Goal: Task Accomplishment & Management: Complete application form

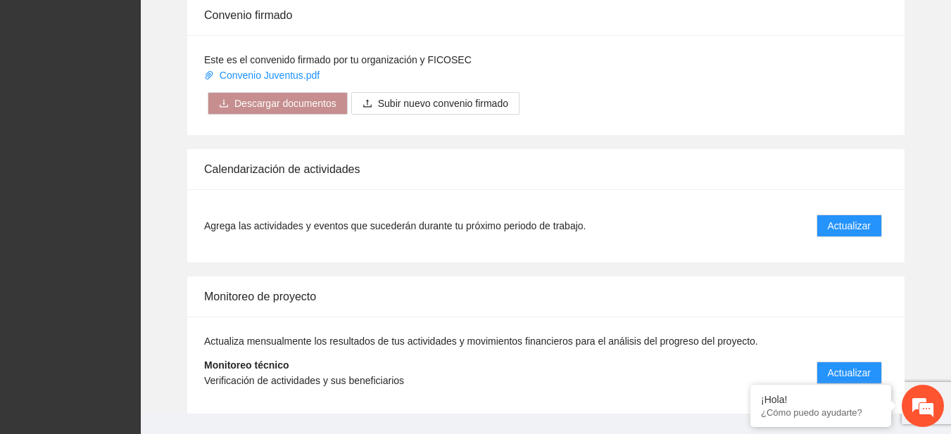
scroll to position [1168, 0]
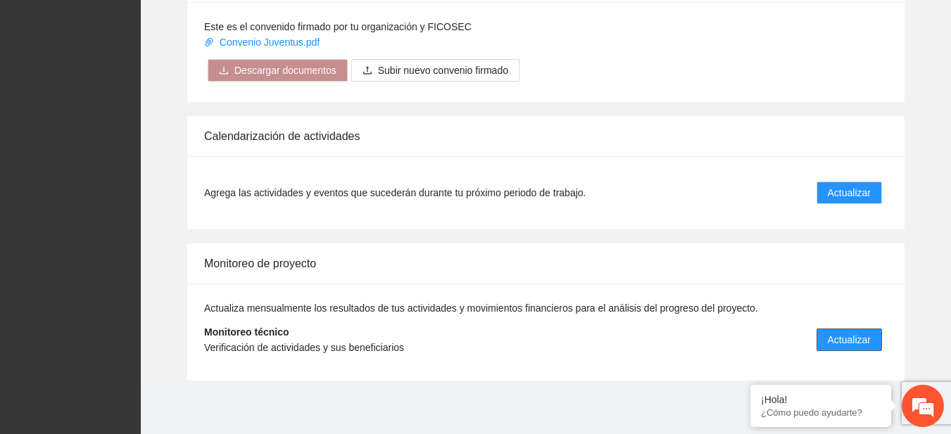
click at [843, 341] on span "Actualizar" at bounding box center [849, 339] width 43 height 15
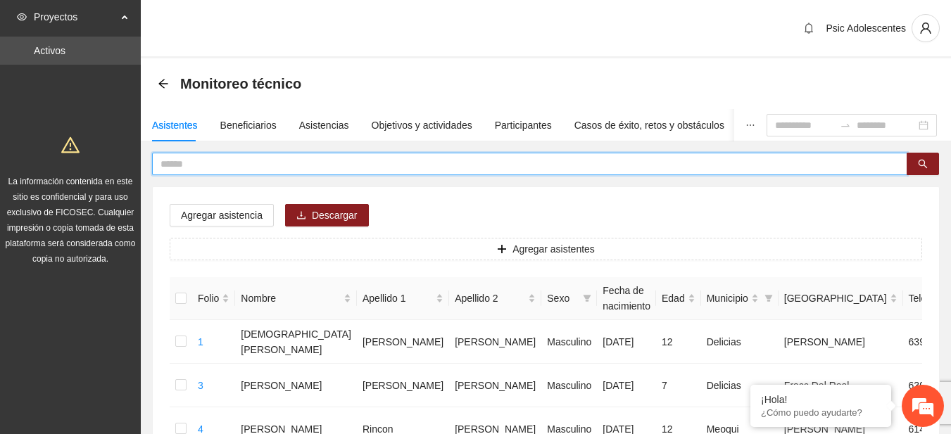
click at [238, 169] on input "text" at bounding box center [523, 163] width 727 height 15
type input "**********"
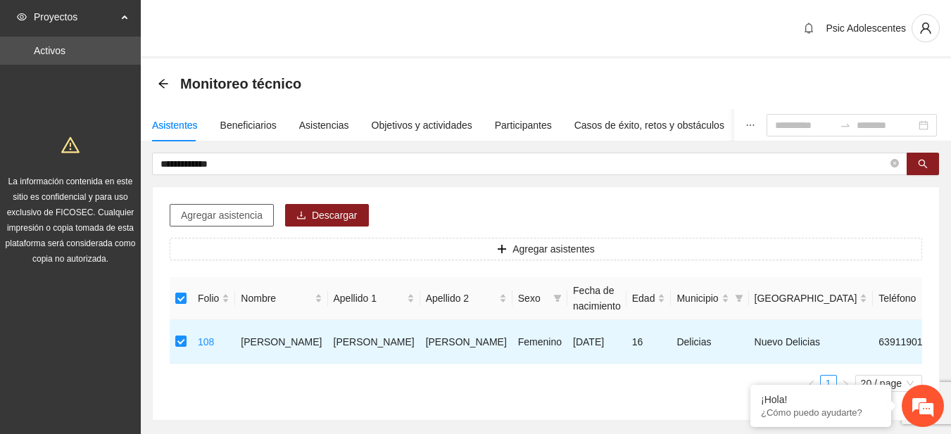
click at [225, 217] on span "Agregar asistencia" at bounding box center [222, 215] width 82 height 15
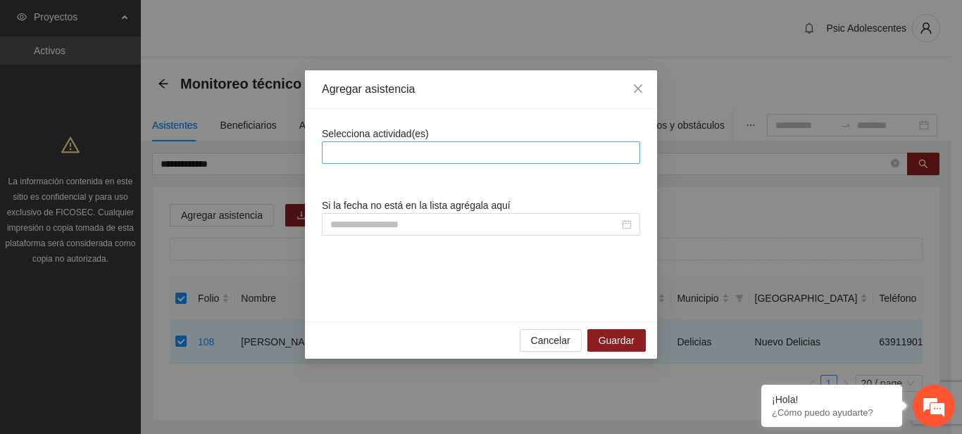
click at [437, 147] on div at bounding box center [480, 152] width 311 height 17
click at [643, 89] on span "Close" at bounding box center [638, 89] width 38 height 38
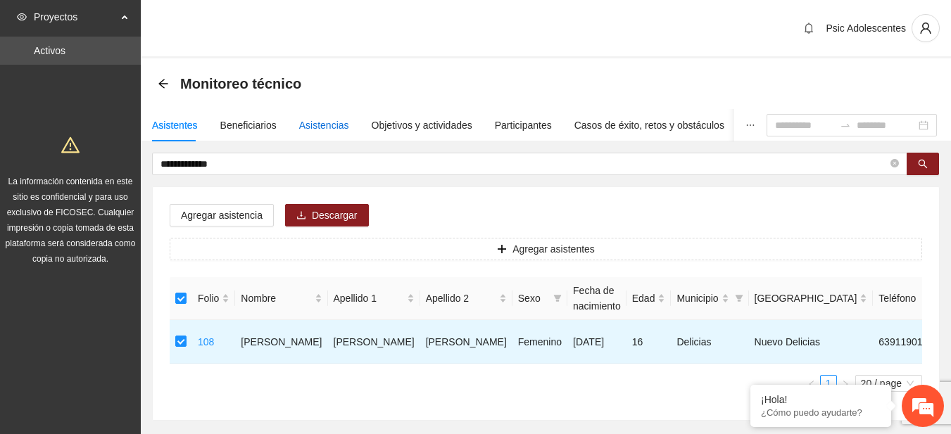
click at [321, 119] on div "Asistencias" at bounding box center [324, 125] width 50 height 15
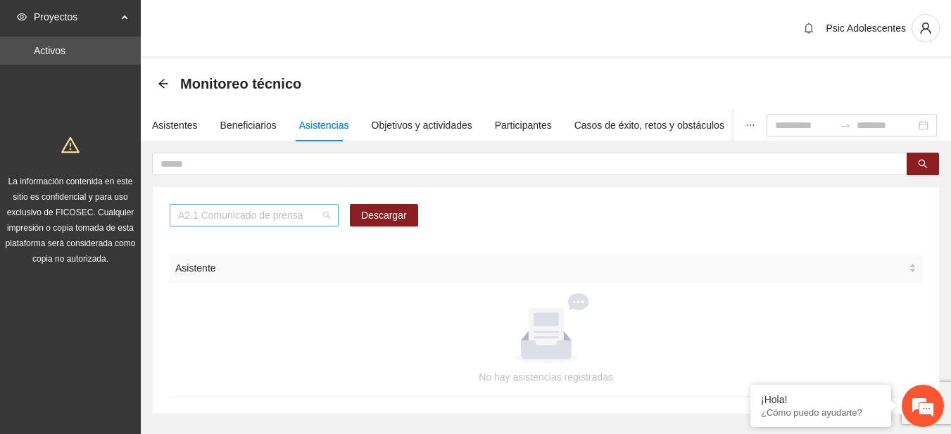
click at [326, 215] on span "A2.1 Comunicado de prensa" at bounding box center [254, 215] width 152 height 21
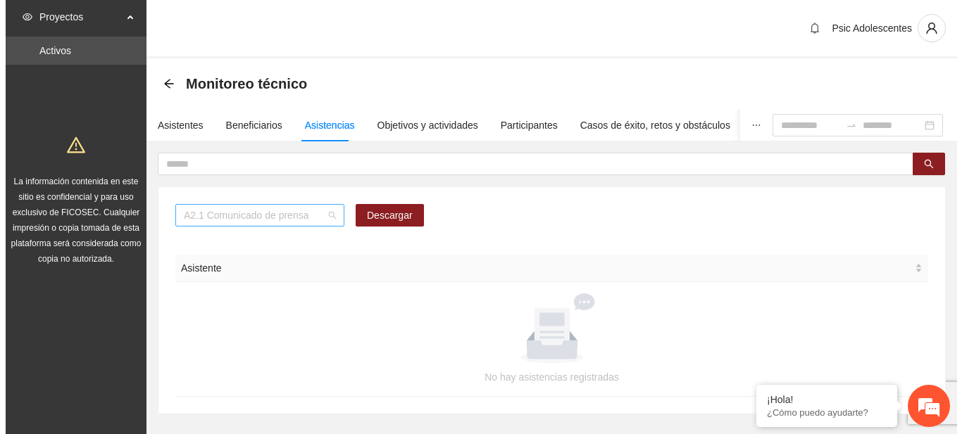
scroll to position [180, 0]
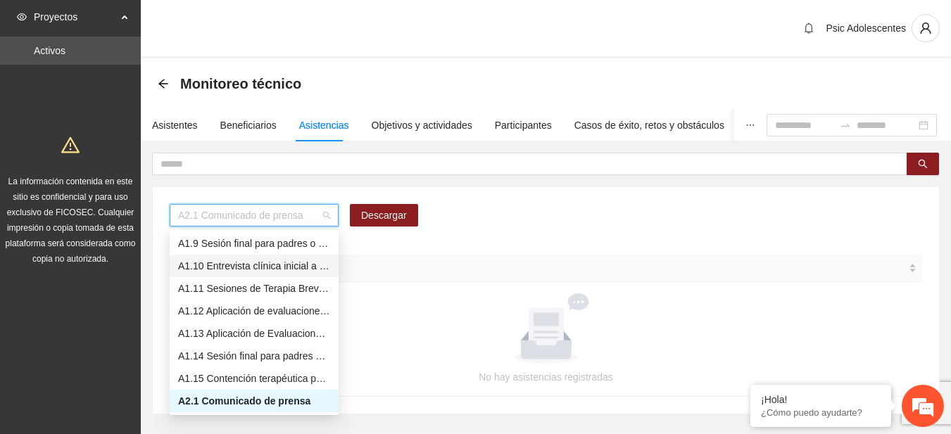
click at [265, 264] on div "A1.10 Entrevista clínica inicial a padres o tutores de Adolescentes" at bounding box center [254, 265] width 152 height 15
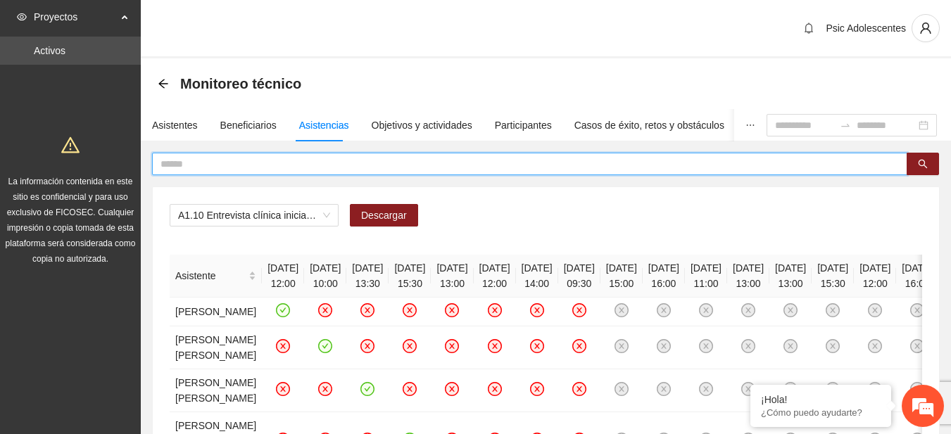
click at [301, 159] on input "text" at bounding box center [523, 163] width 727 height 15
type input "**********"
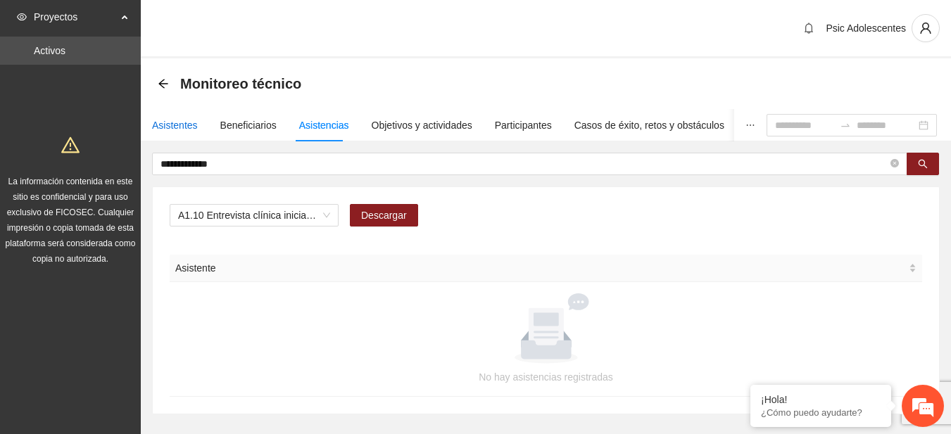
click at [182, 125] on div "Asistentes" at bounding box center [175, 125] width 46 height 15
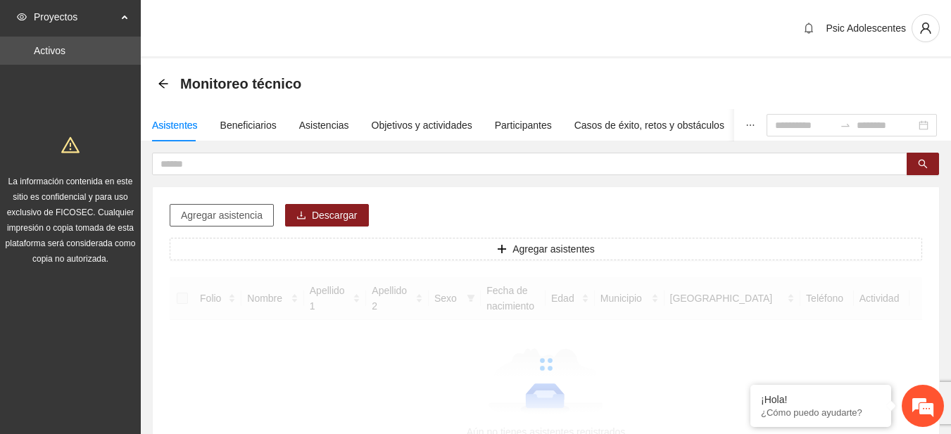
click at [229, 206] on button "Agregar asistencia" at bounding box center [222, 215] width 104 height 23
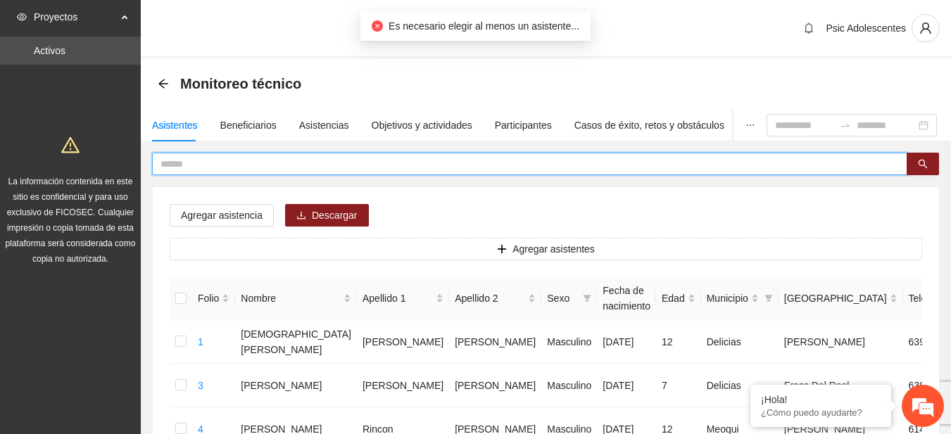
click at [200, 169] on input "text" at bounding box center [523, 163] width 727 height 15
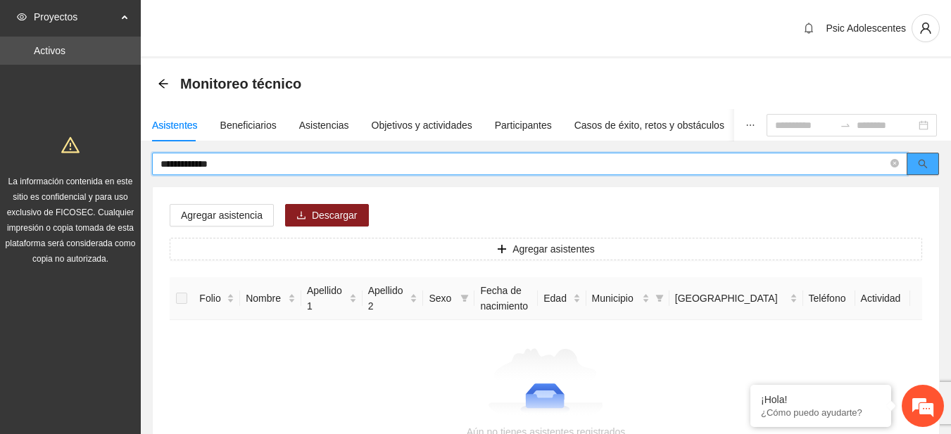
click at [926, 168] on icon "search" at bounding box center [923, 164] width 10 height 10
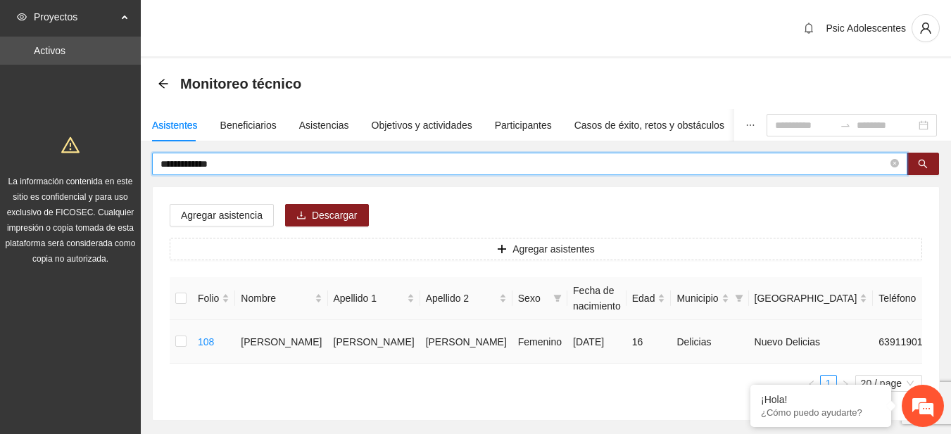
type input "**********"
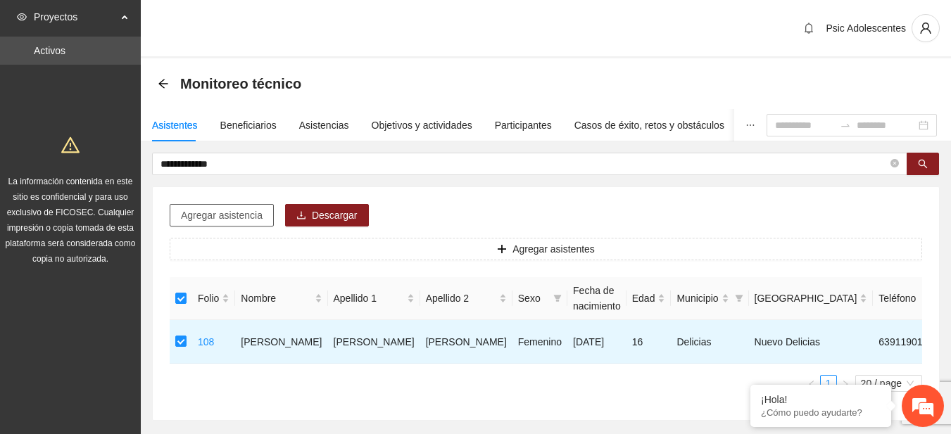
click at [234, 220] on span "Agregar asistencia" at bounding box center [222, 215] width 82 height 15
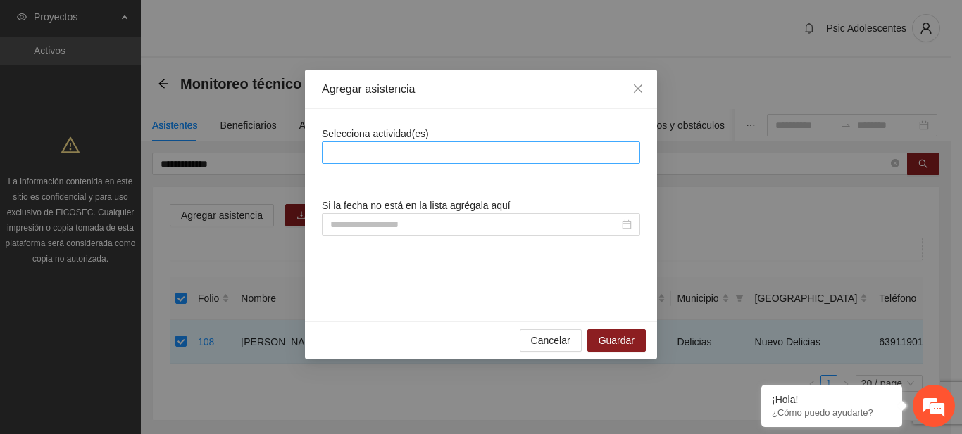
click at [374, 150] on div at bounding box center [480, 152] width 311 height 17
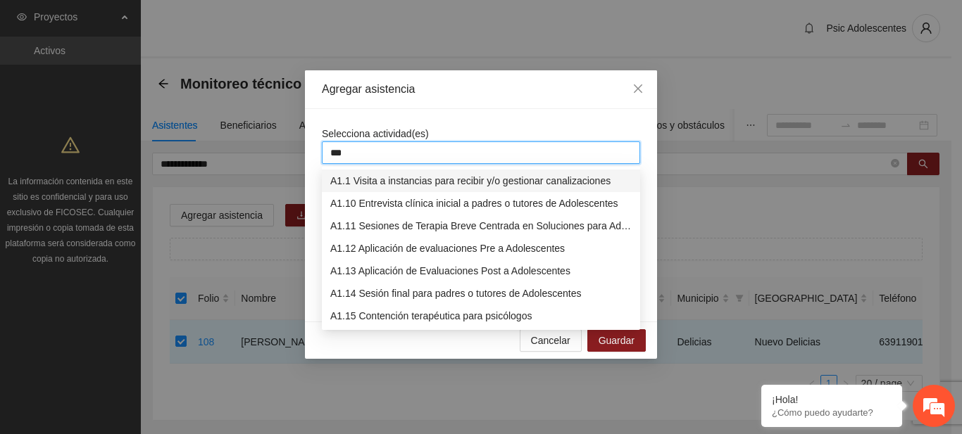
type input "****"
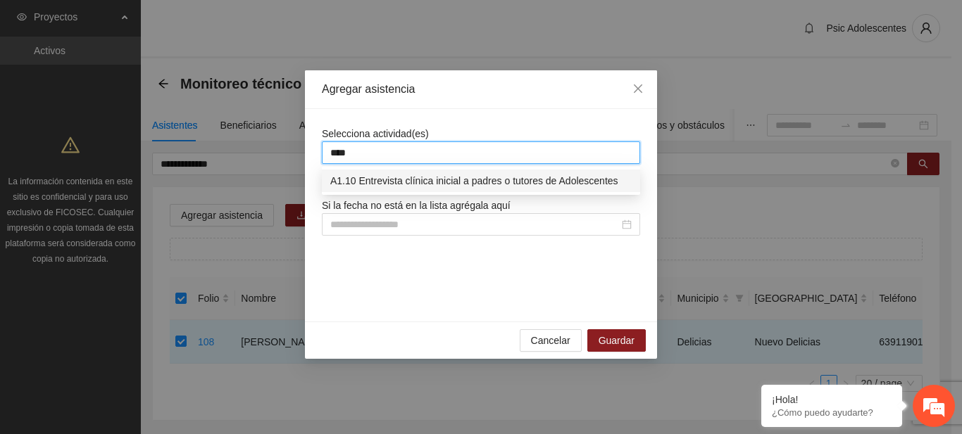
click at [424, 175] on div "A1.10 Entrevista clínica inicial a padres o tutores de Adolescentes" at bounding box center [480, 180] width 301 height 15
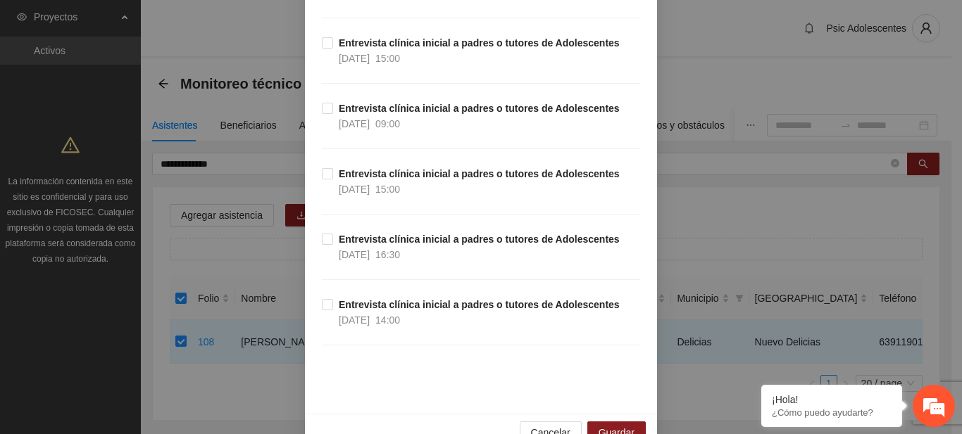
scroll to position [465, 0]
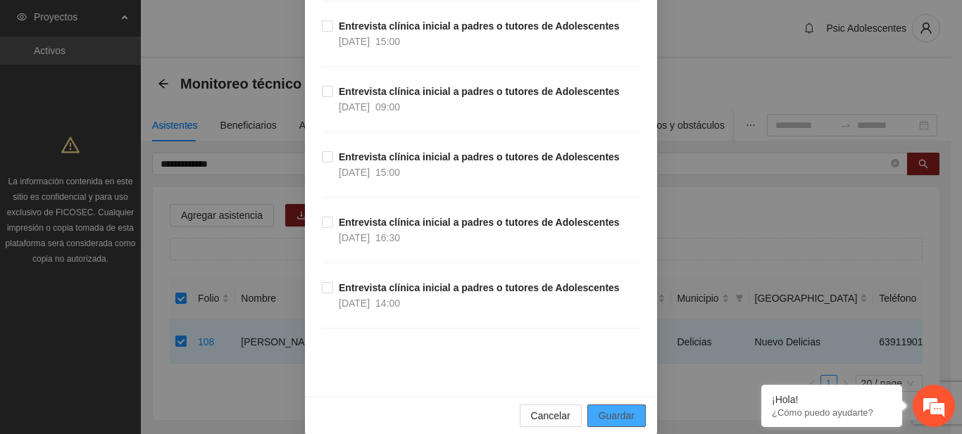
click at [633, 405] on button "Guardar" at bounding box center [616, 416] width 58 height 23
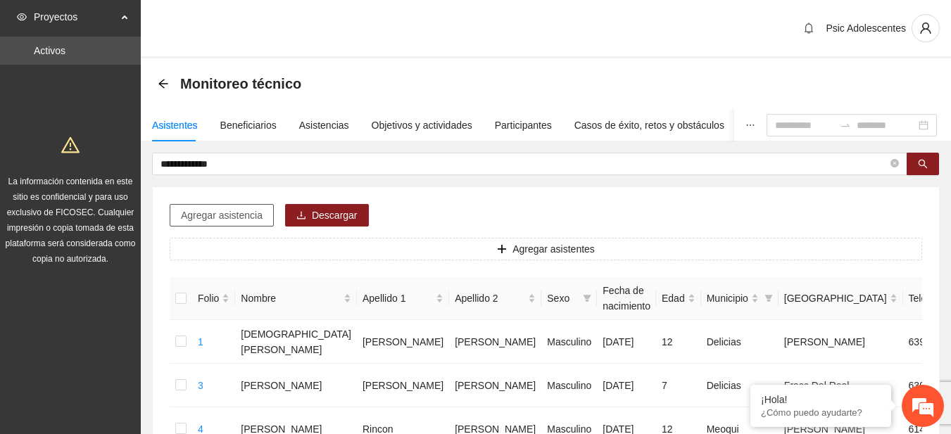
click at [246, 213] on span "Agregar asistencia" at bounding box center [222, 215] width 82 height 15
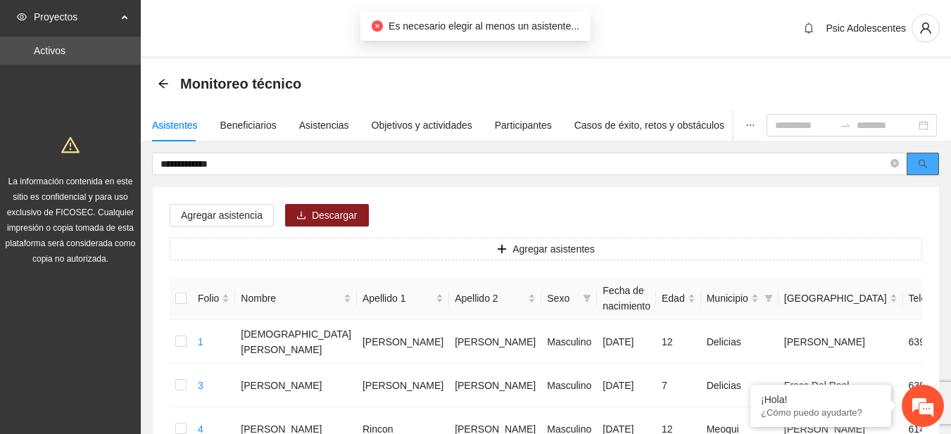
click at [909, 172] on button "button" at bounding box center [923, 164] width 32 height 23
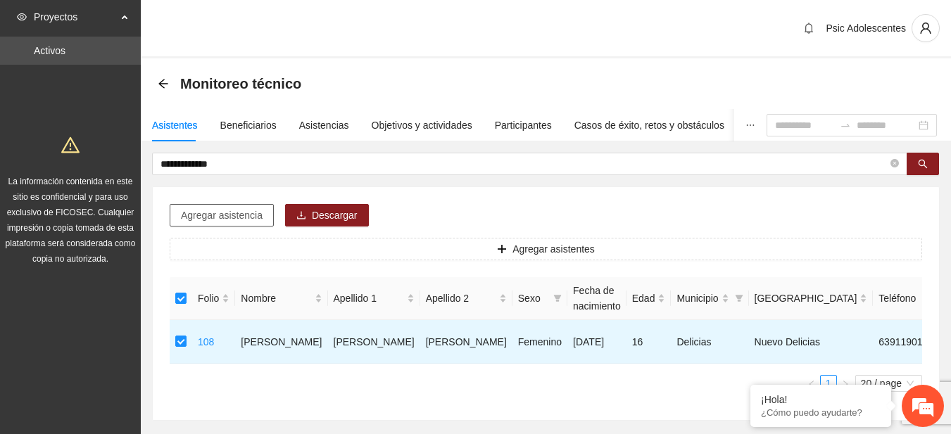
click at [212, 221] on span "Agregar asistencia" at bounding box center [222, 215] width 82 height 15
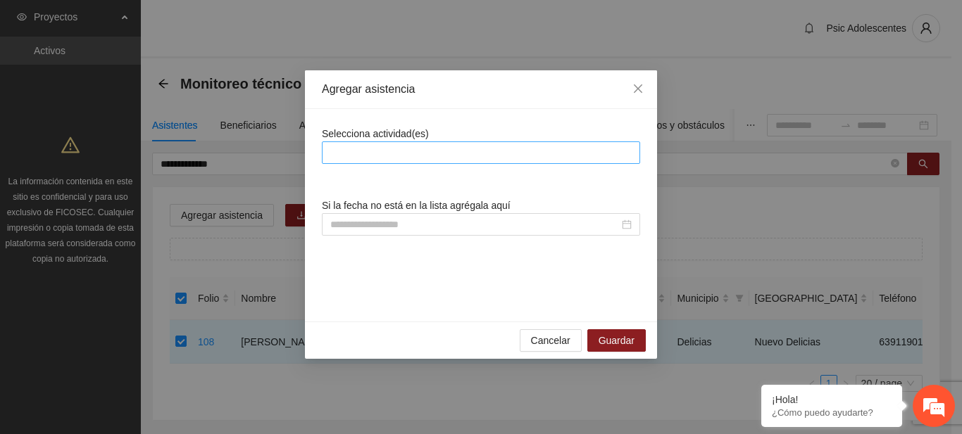
click at [434, 146] on div at bounding box center [480, 152] width 311 height 17
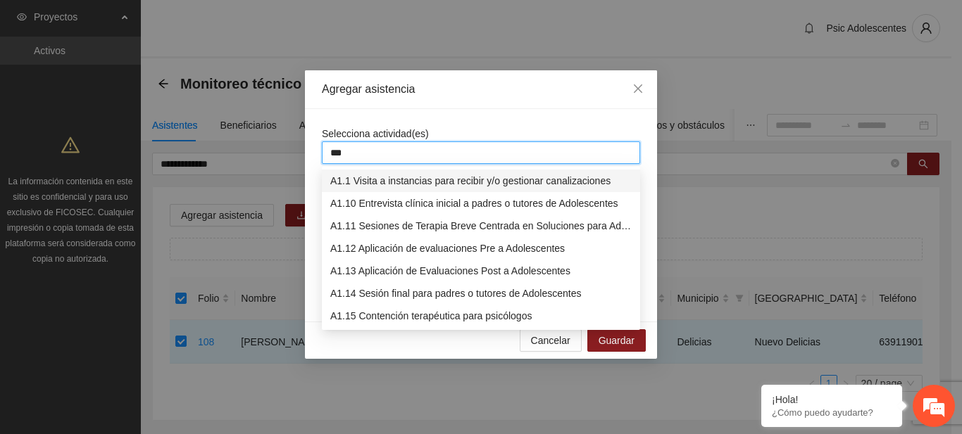
type input "****"
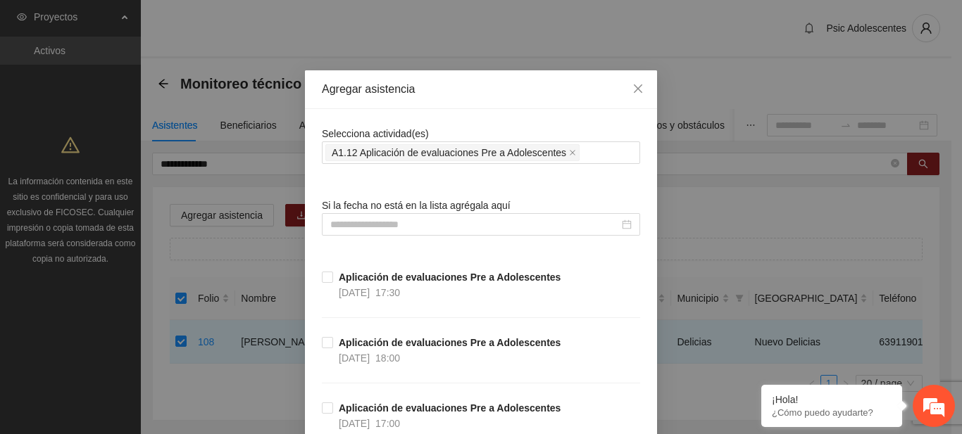
click at [511, 133] on div "Selecciona actividad(es) A1.12 Aplicación de evaluaciones Pre a Adolescentes" at bounding box center [481, 145] width 318 height 38
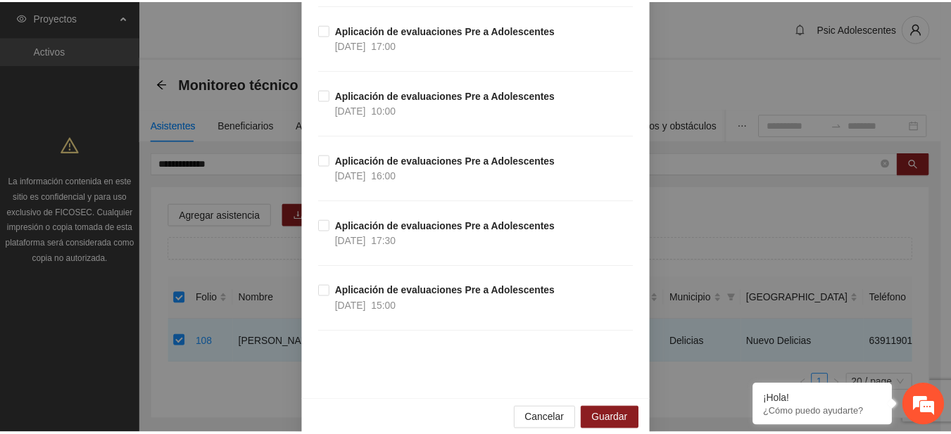
scroll to position [399, 0]
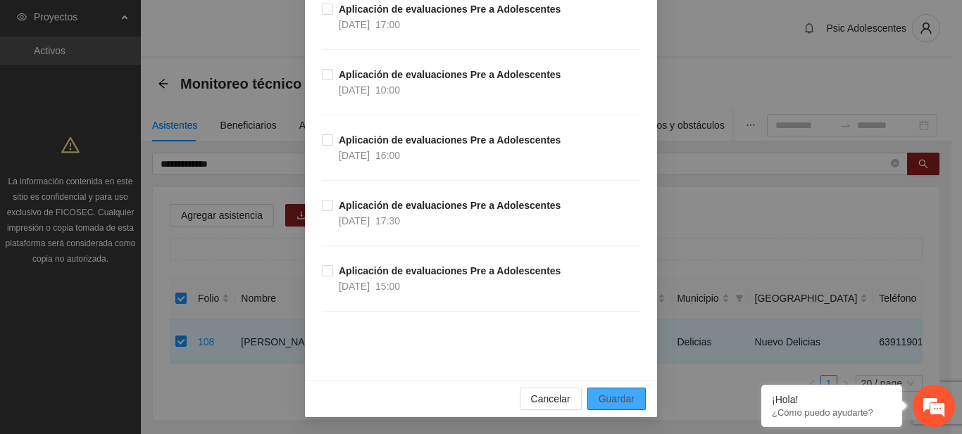
click at [618, 391] on button "Guardar" at bounding box center [616, 399] width 58 height 23
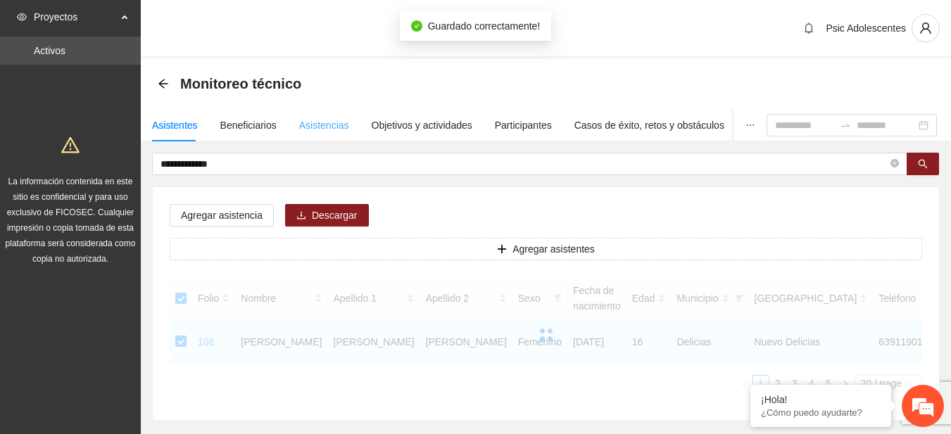
click at [340, 113] on div "Asistencias" at bounding box center [324, 125] width 50 height 32
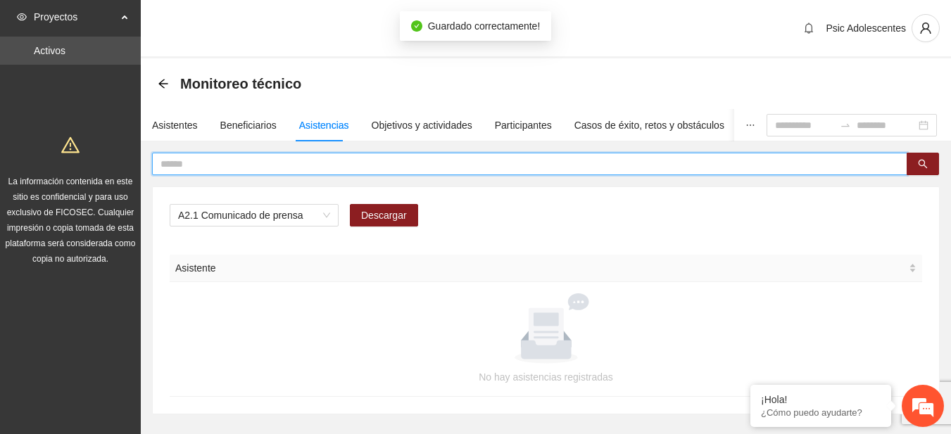
click at [275, 165] on input "text" at bounding box center [523, 163] width 727 height 15
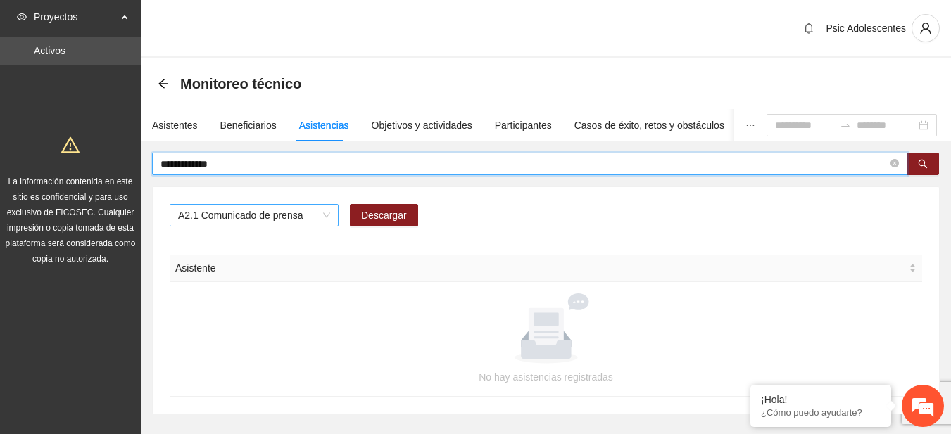
click at [323, 214] on span "A2.1 Comunicado de prensa" at bounding box center [254, 215] width 152 height 21
type input "**********"
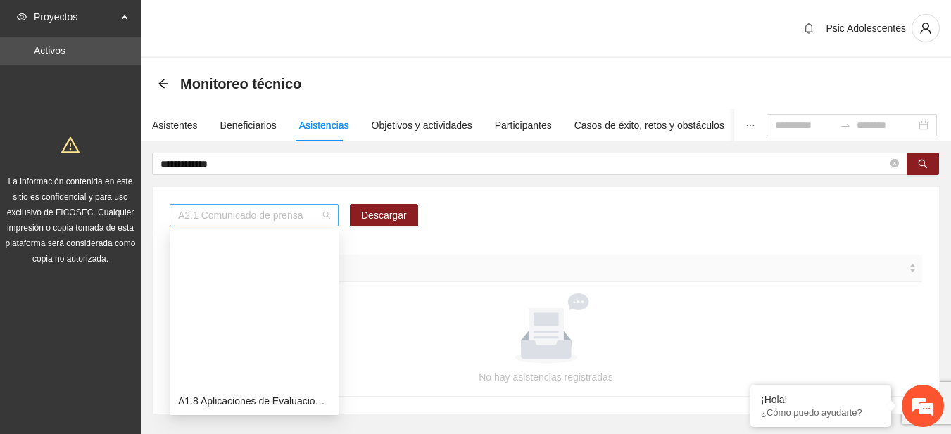
scroll to position [180, 0]
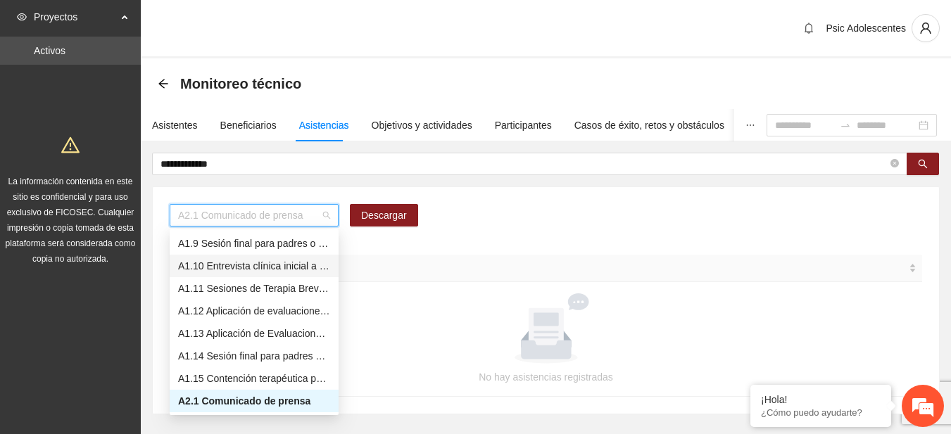
click at [241, 264] on div "A1.10 Entrevista clínica inicial a padres o tutores de Adolescentes" at bounding box center [254, 265] width 152 height 15
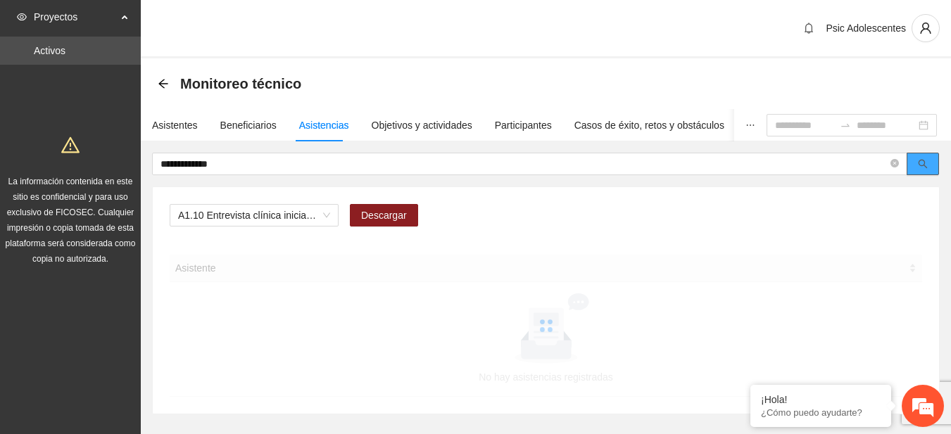
click at [921, 165] on icon "search" at bounding box center [923, 164] width 9 height 9
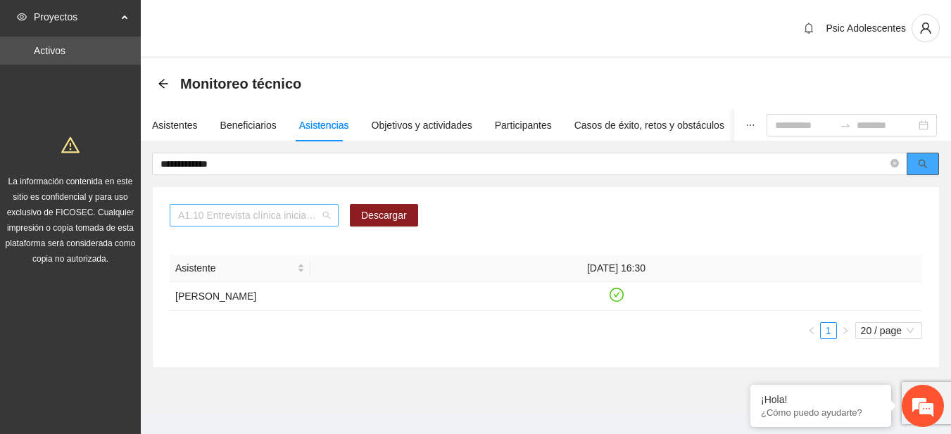
click at [284, 220] on span "A1.10 Entrevista clínica inicial a padres o tutores de Adolescentes" at bounding box center [254, 215] width 152 height 21
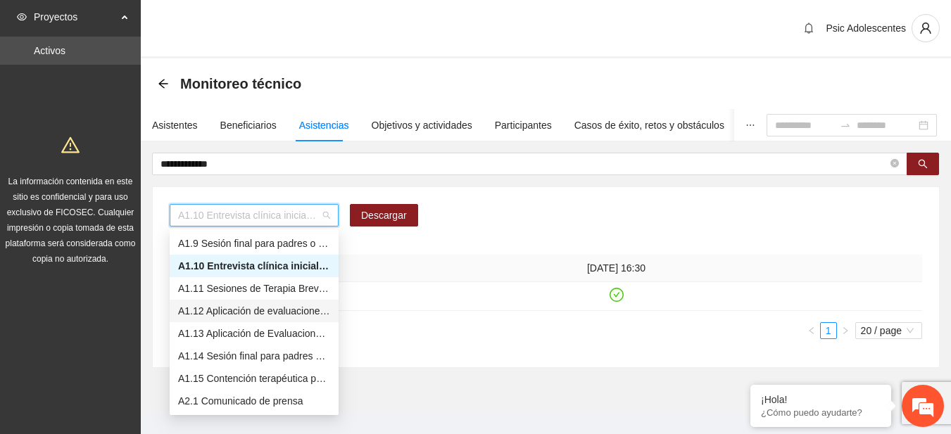
click at [218, 305] on div "A1.12 Aplicación de evaluaciones Pre a Adolescentes" at bounding box center [254, 310] width 152 height 15
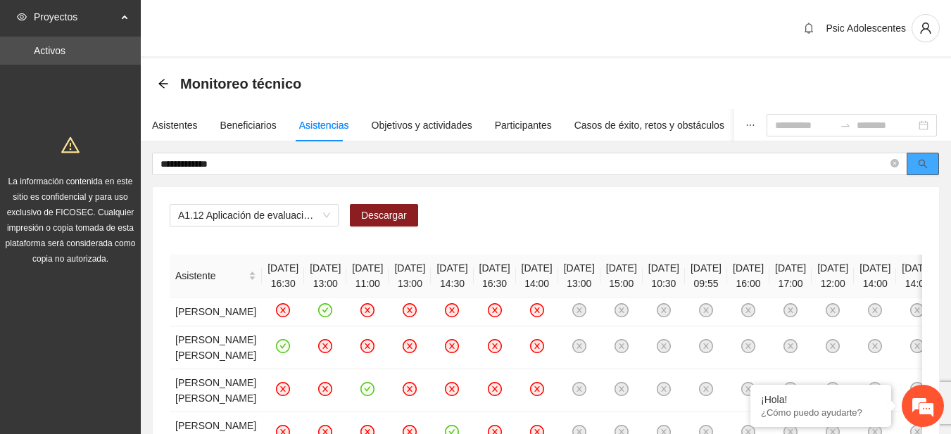
click at [925, 171] on button "button" at bounding box center [923, 164] width 32 height 23
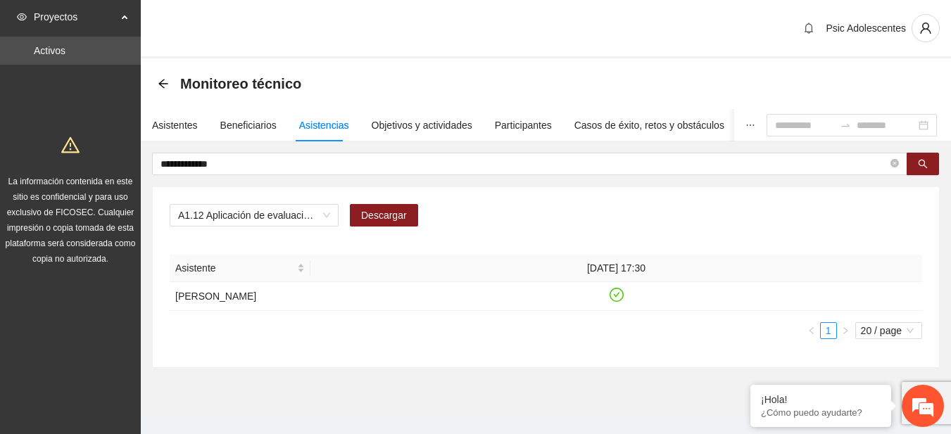
click at [597, 70] on div "Monitoreo técnico" at bounding box center [546, 84] width 776 height 28
